Goal: Task Accomplishment & Management: Complete application form

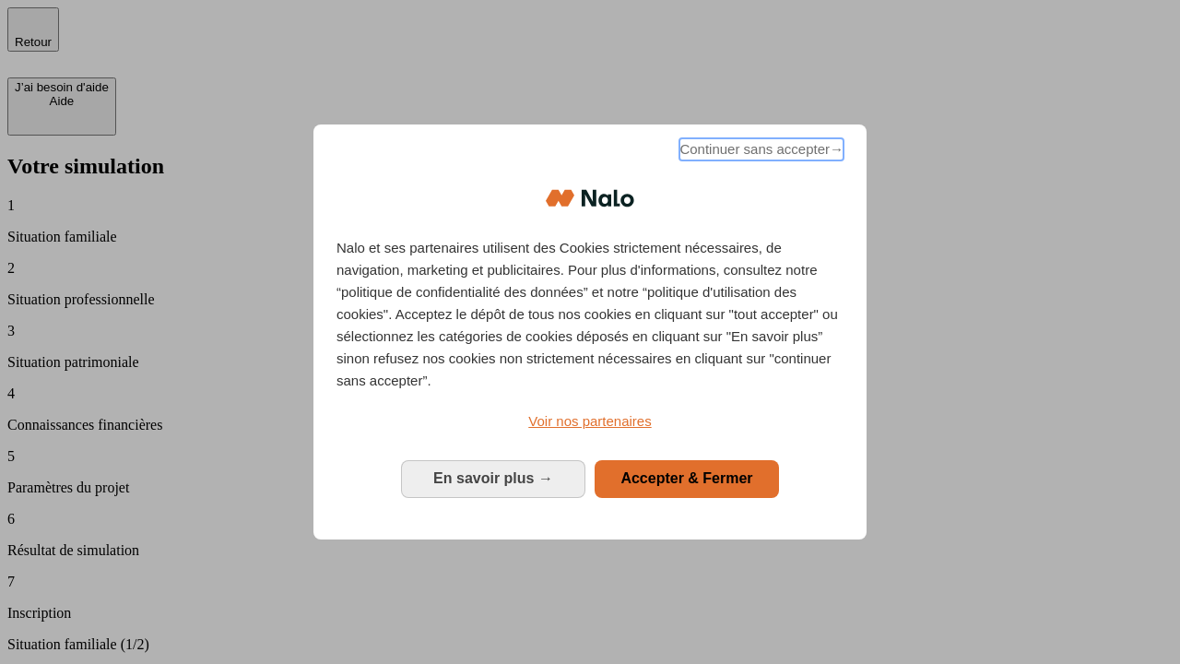
click at [759, 152] on span "Continuer sans accepter →" at bounding box center [761, 149] width 164 height 22
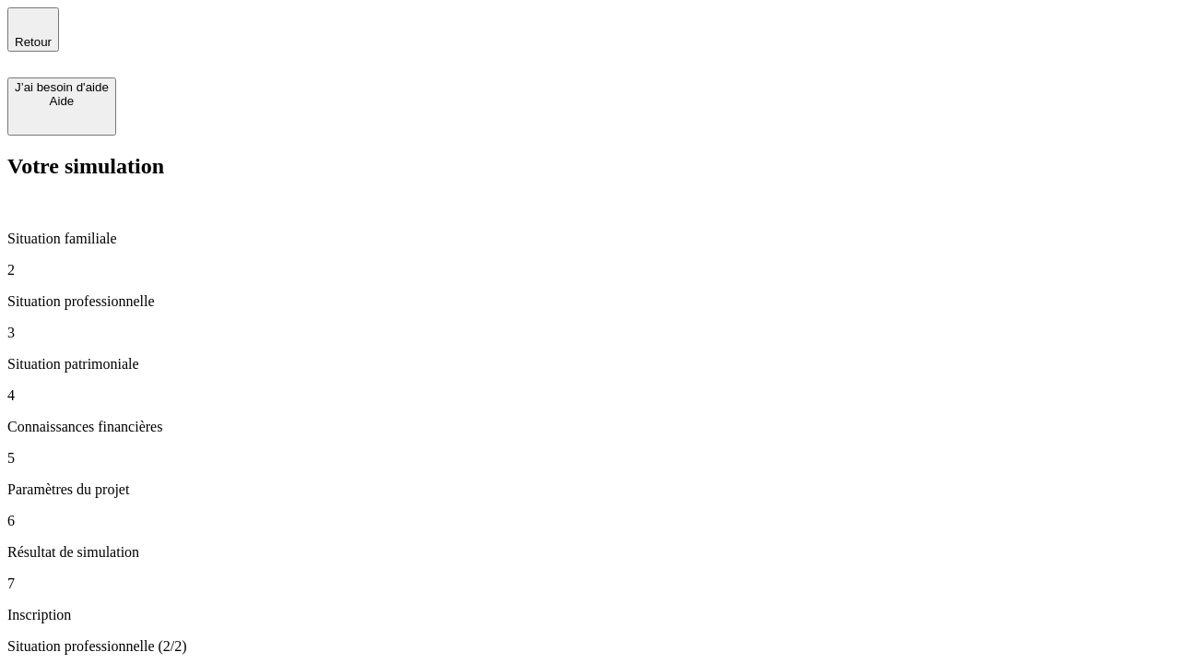
type input "70 000"
type input "1 000"
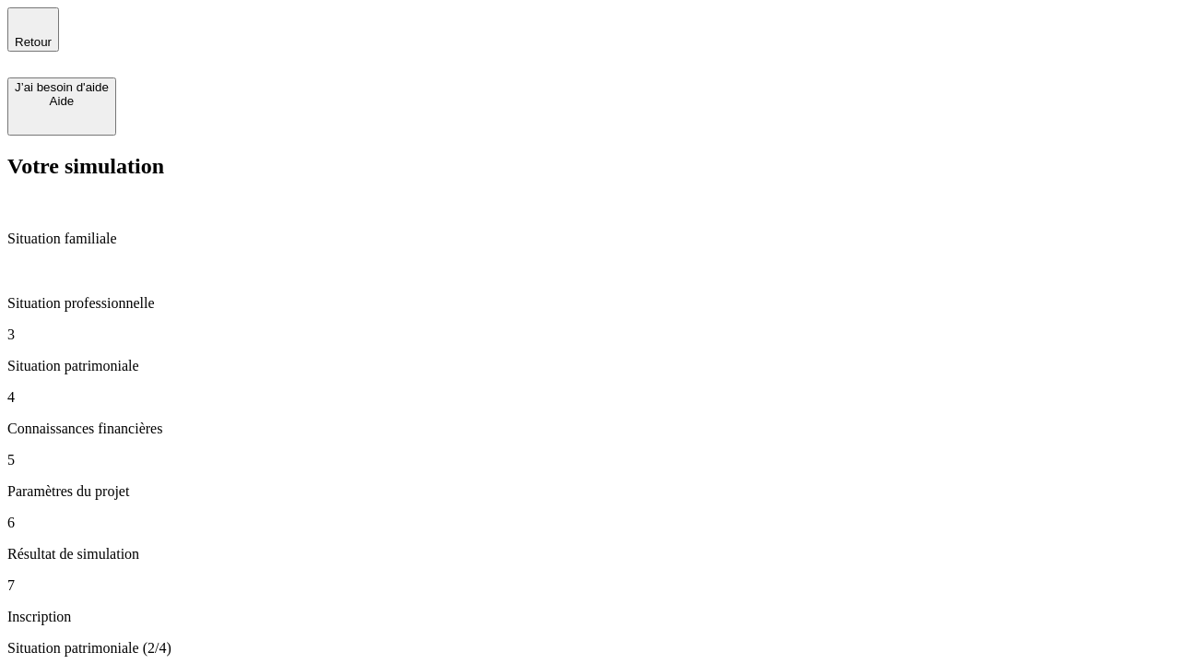
type input "800"
type input "6"
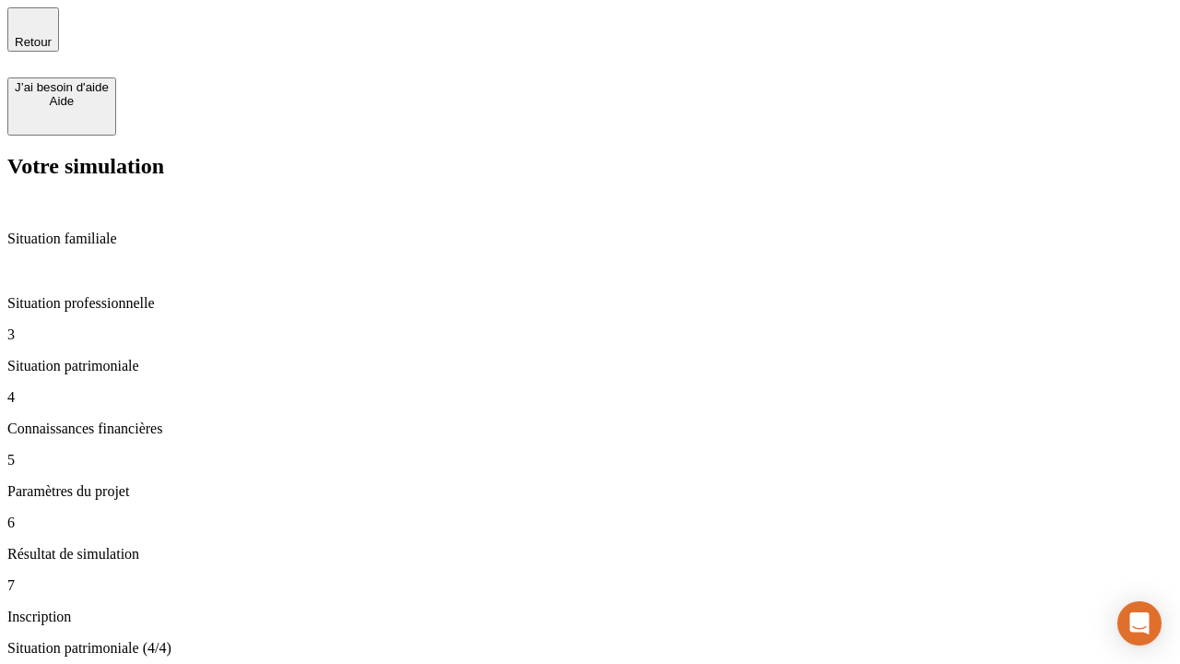
type input "400"
type input "3"
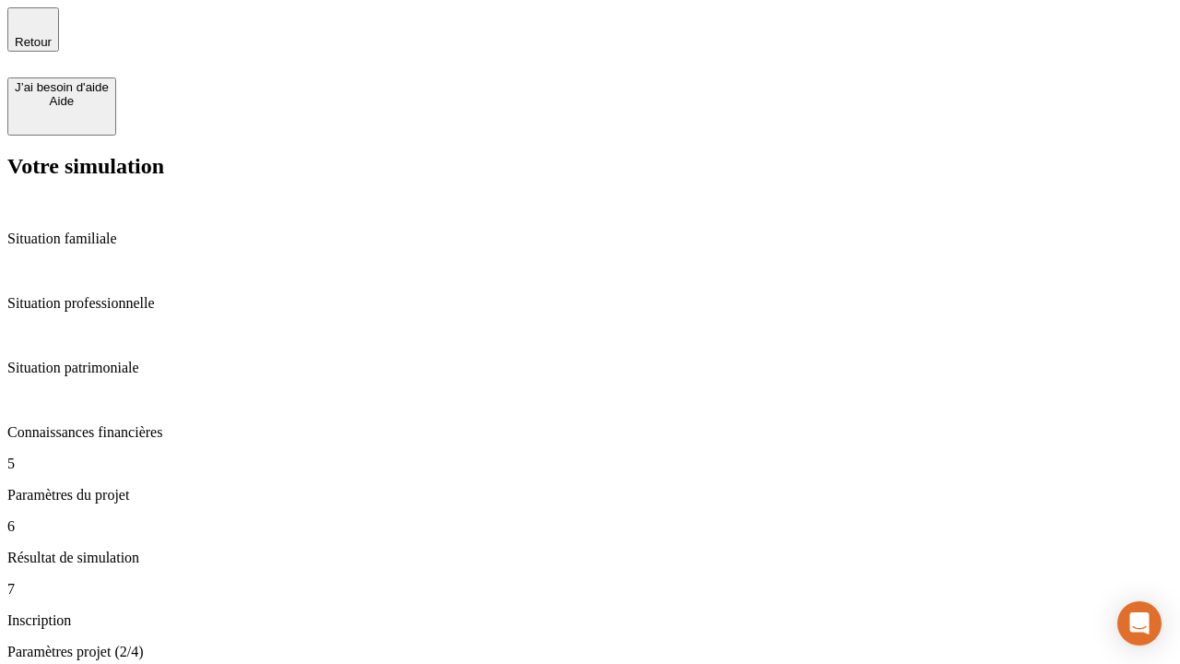
type input "35"
type input "500"
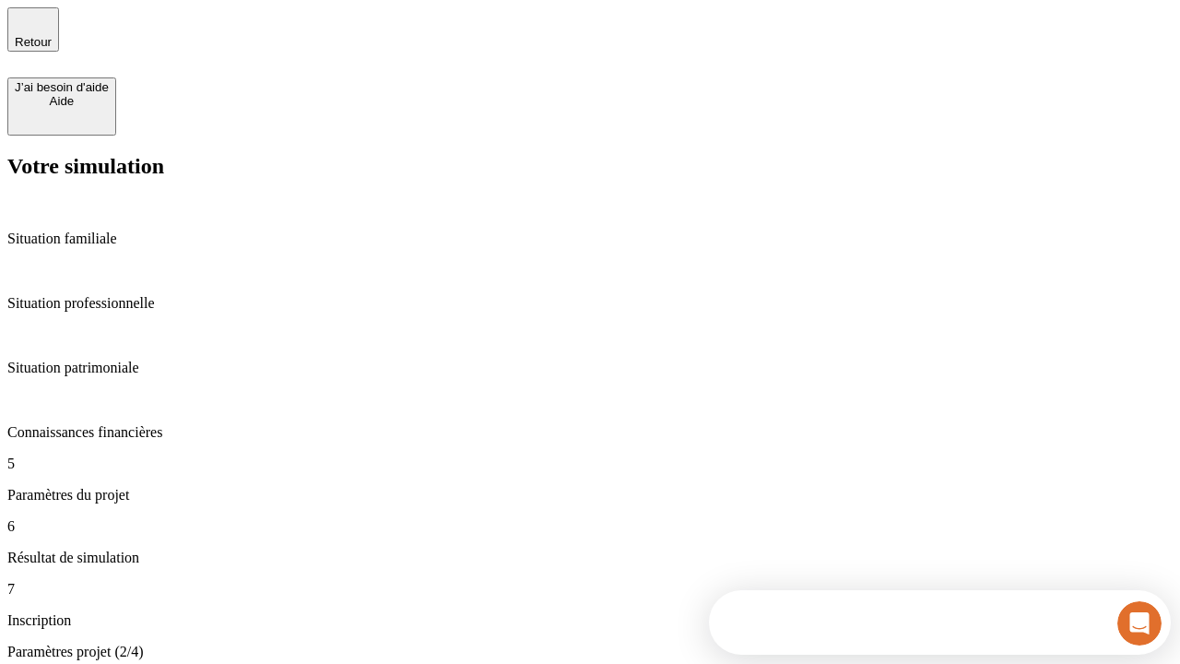
type input "640"
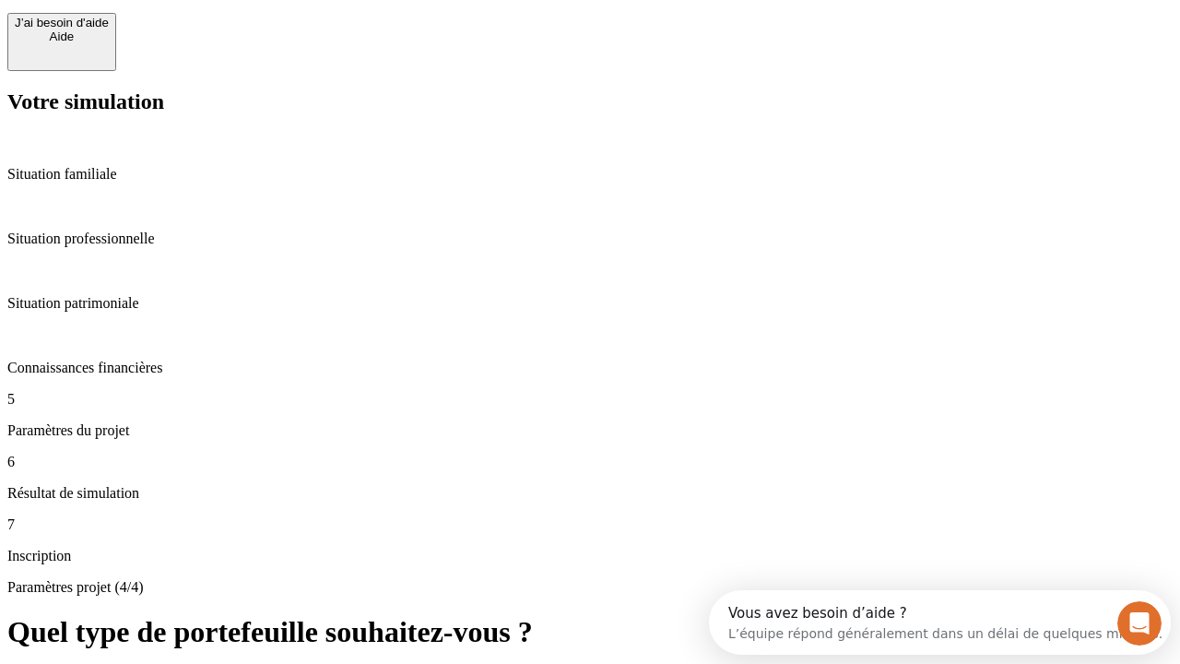
scroll to position [17, 0]
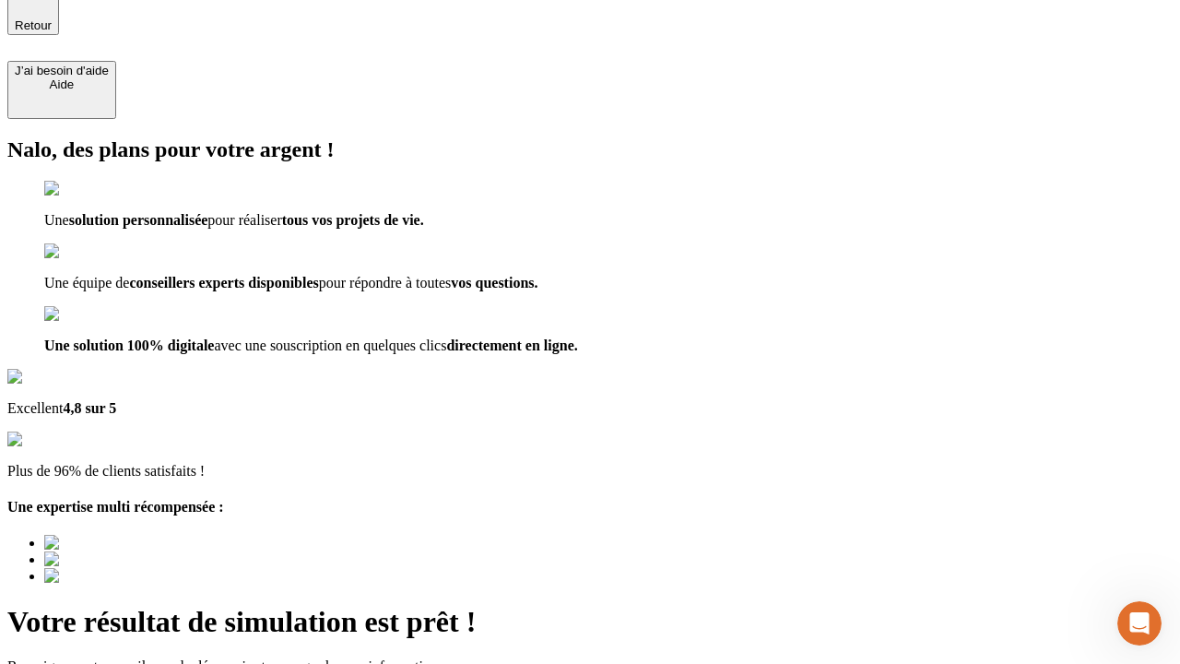
type input "[EMAIL_ADDRESS][DOMAIN_NAME]"
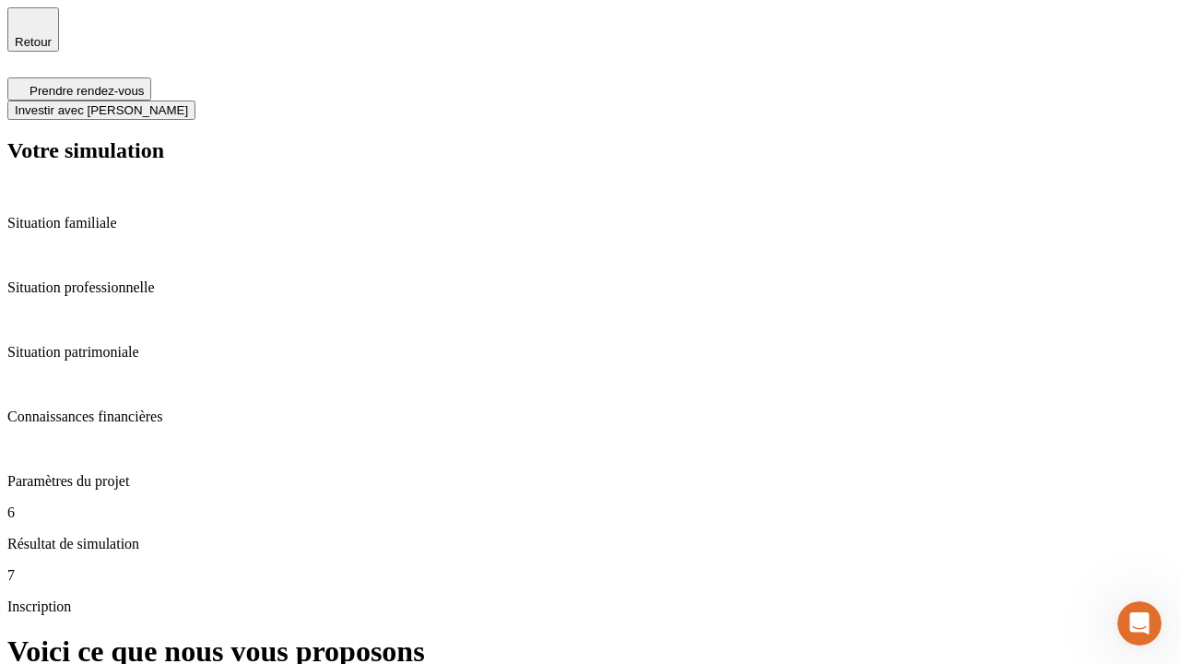
click at [188, 103] on span "Investir avec [PERSON_NAME]" at bounding box center [101, 110] width 173 height 14
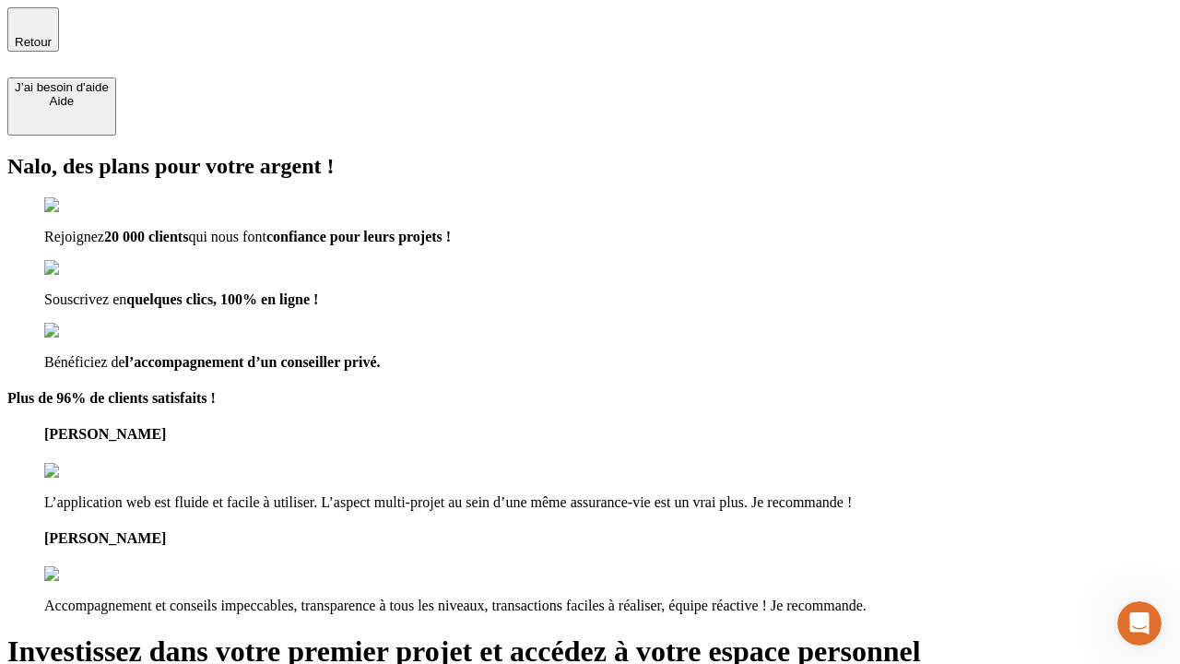
type input "abc"
